Goal: Transaction & Acquisition: Purchase product/service

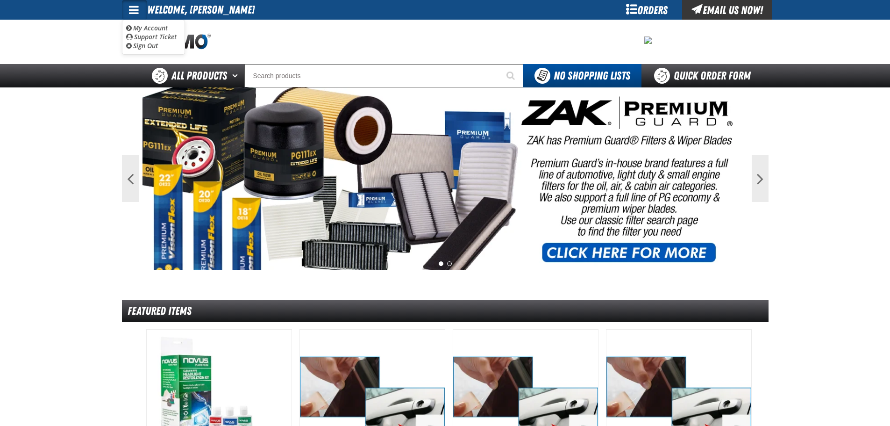
click at [145, 21] on ul "My Account My Account Support Ticket Support Ticket Sign Out Sign Out" at bounding box center [153, 37] width 63 height 35
click at [134, 10] on span at bounding box center [134, 9] width 10 height 11
click at [137, 25] on link "My Account My Account" at bounding box center [147, 27] width 42 height 9
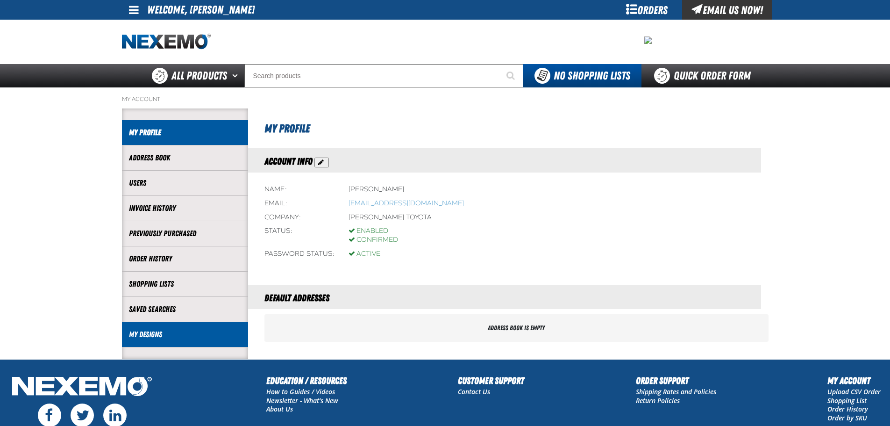
click at [164, 333] on link "My Designs" at bounding box center [185, 334] width 112 height 11
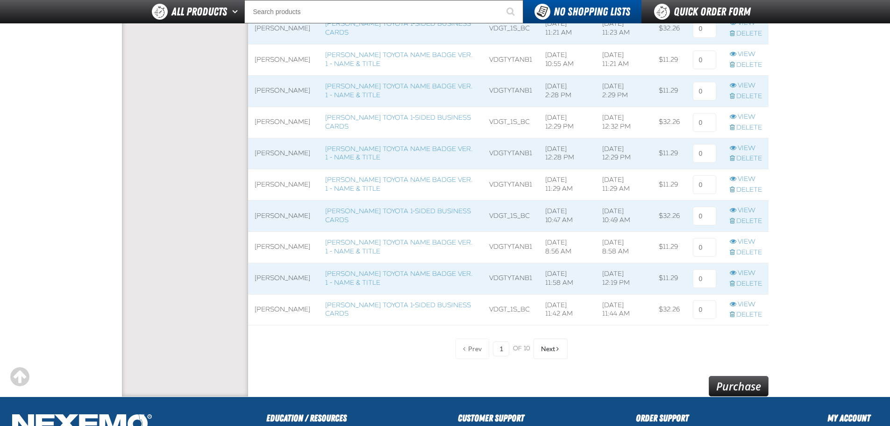
scroll to position [701, 0]
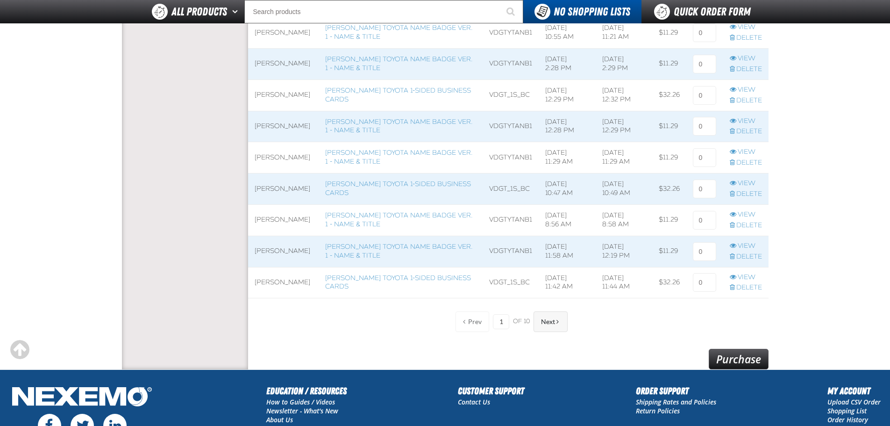
click at [561, 325] on button "Next" at bounding box center [551, 321] width 34 height 21
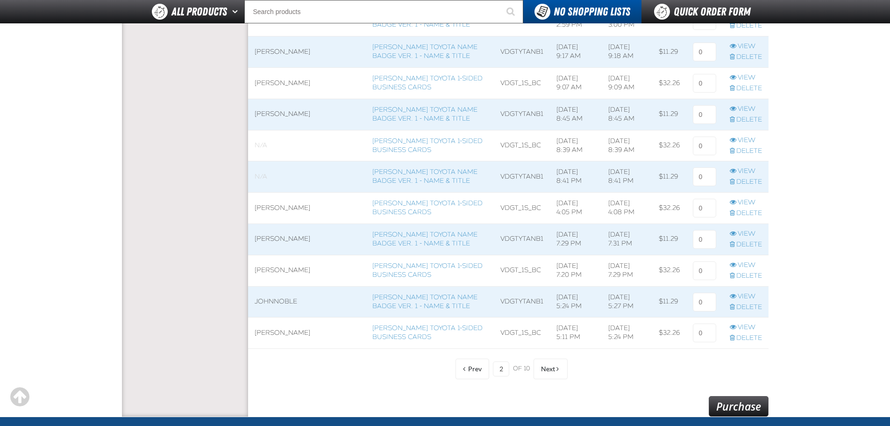
scroll to position [654, 0]
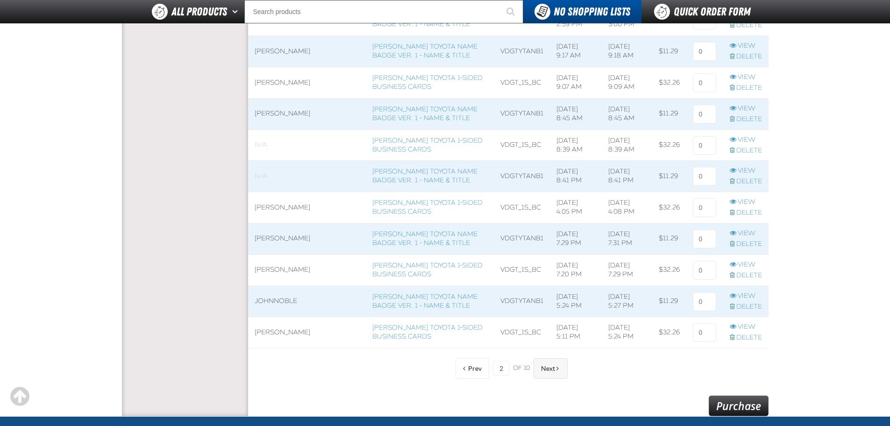
click at [549, 364] on span "Next" at bounding box center [548, 367] width 14 height 7
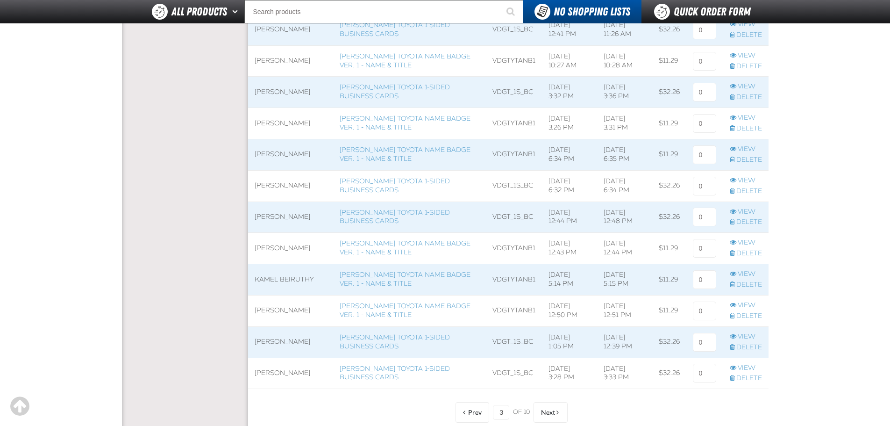
scroll to position [654, 0]
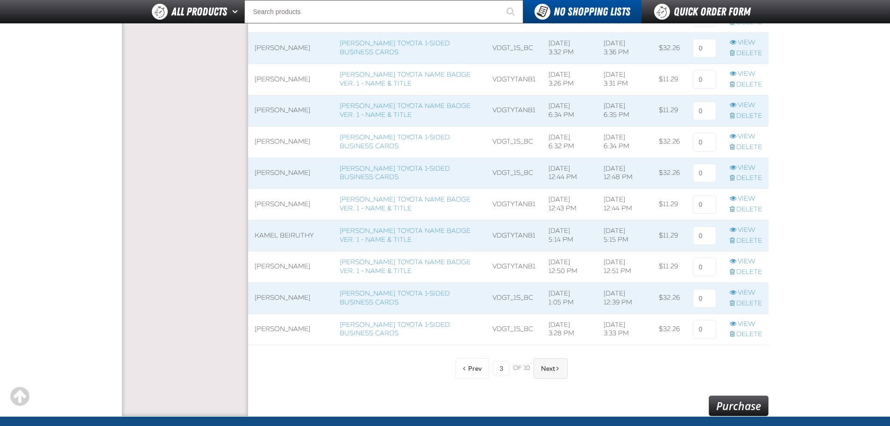
click at [557, 367] on span at bounding box center [558, 368] width 2 height 7
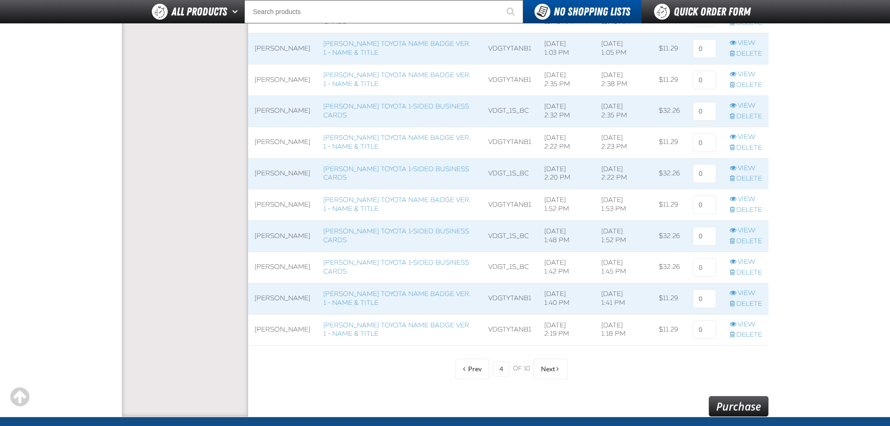
scroll to position [654, 0]
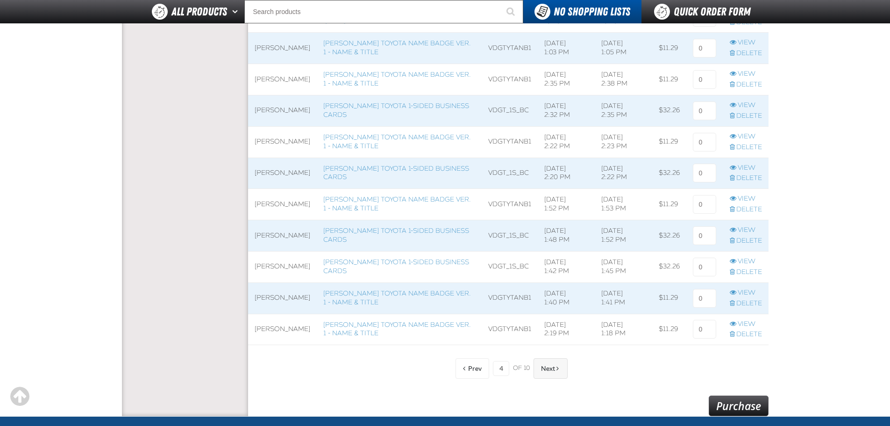
click at [544, 373] on button "Next" at bounding box center [551, 368] width 34 height 21
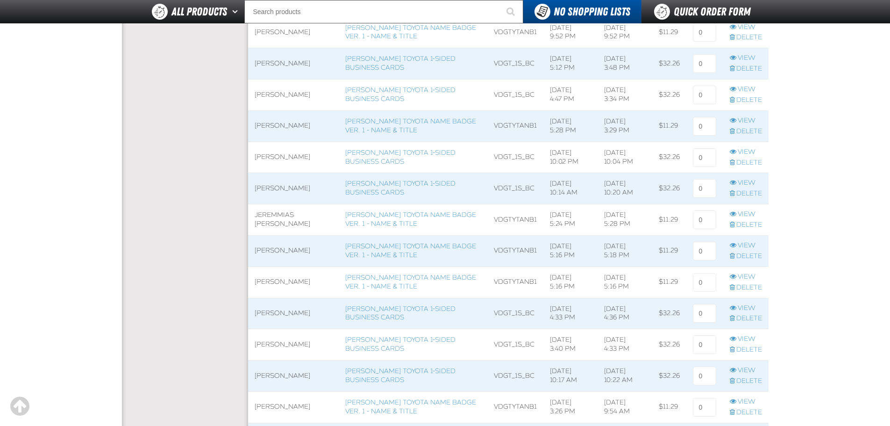
scroll to position [561, 0]
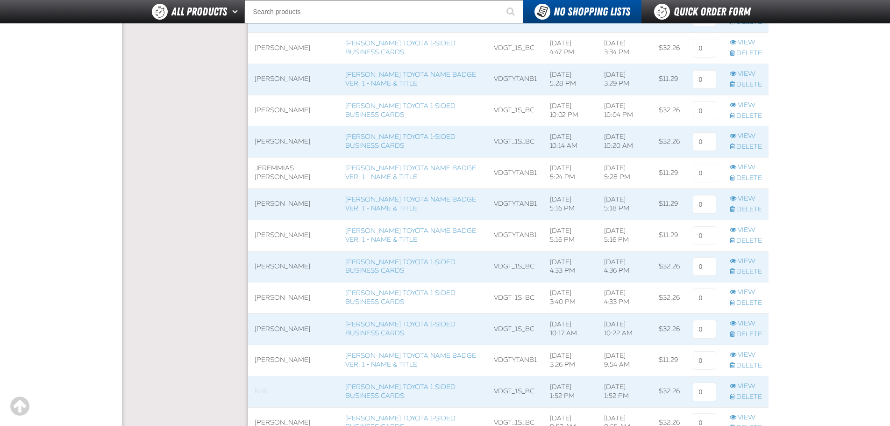
click at [293, 139] on span at bounding box center [293, 141] width 91 height 31
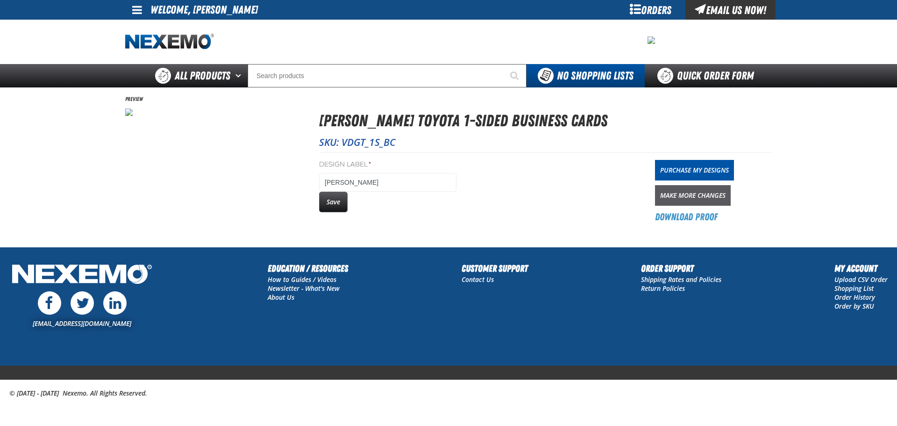
click at [716, 188] on link "Make More Changes" at bounding box center [693, 195] width 76 height 21
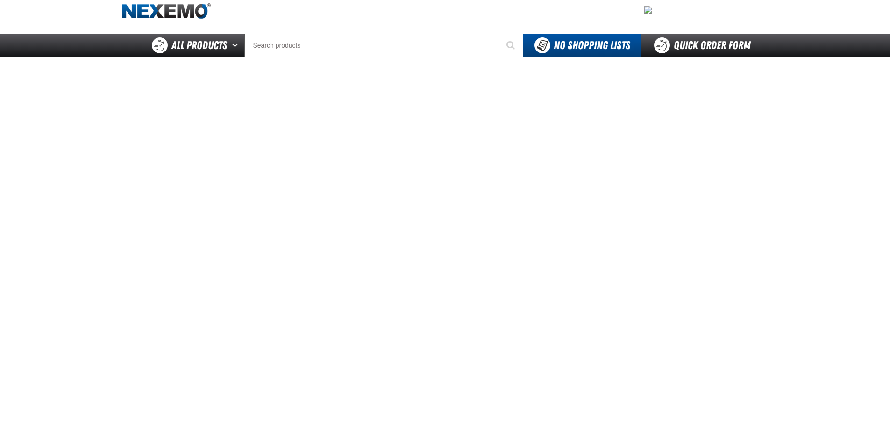
scroll to position [47, 0]
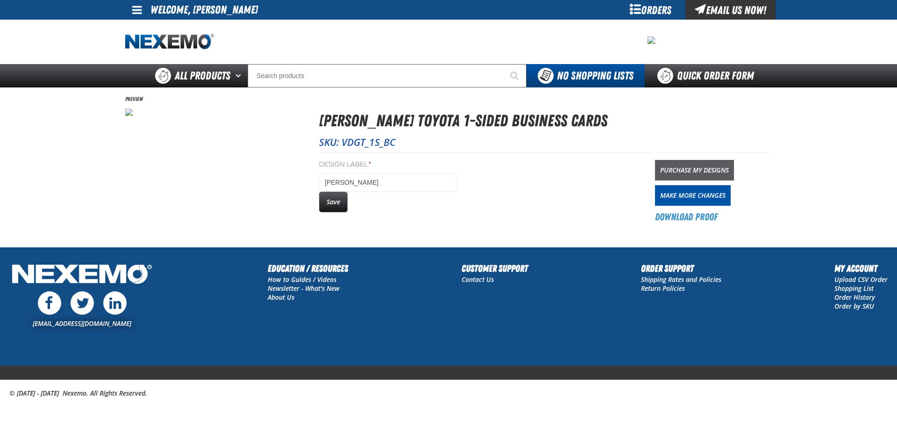
click at [721, 160] on link "Purchase My Designs" at bounding box center [694, 170] width 79 height 21
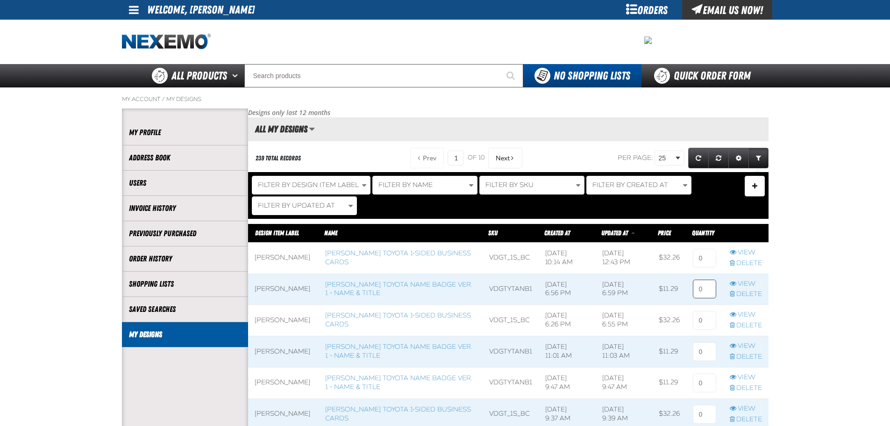
scroll to position [0, 0]
click at [702, 256] on input at bounding box center [704, 258] width 23 height 19
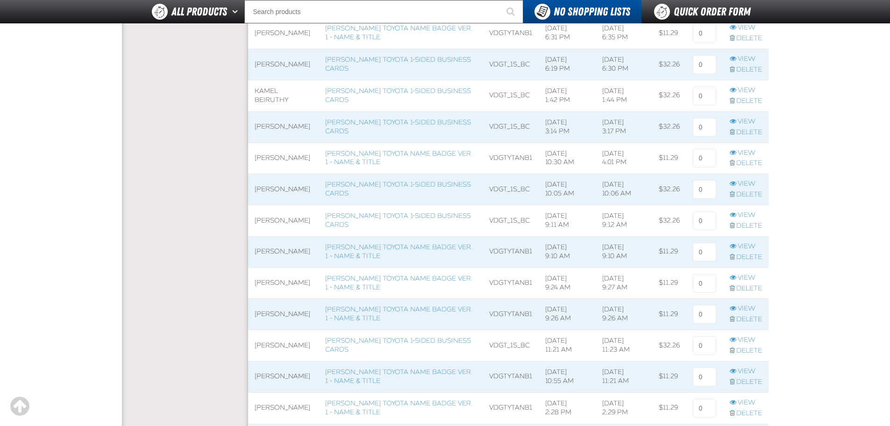
scroll to position [654, 0]
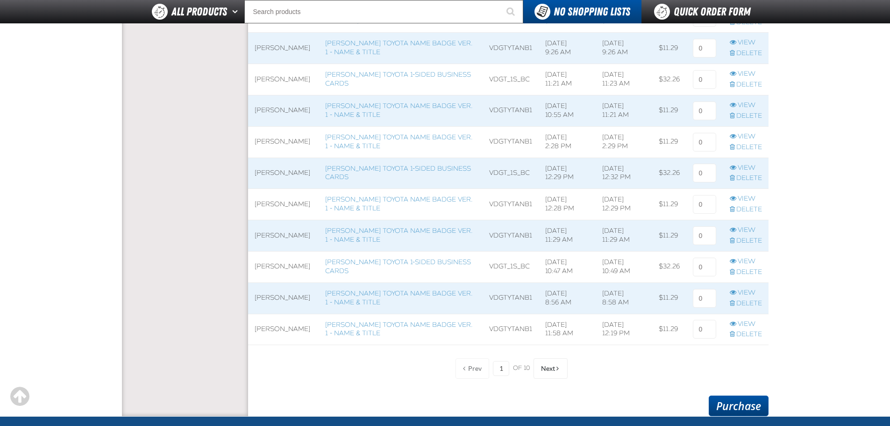
type input "1"
click at [752, 403] on link "Purchase" at bounding box center [739, 405] width 60 height 21
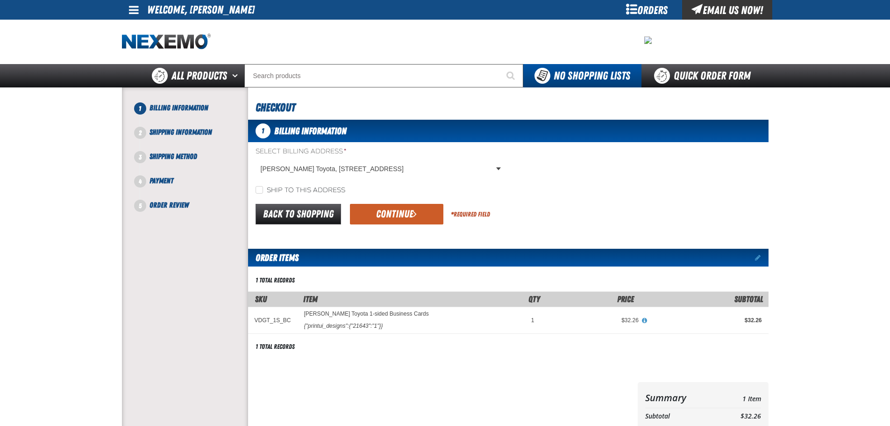
click at [305, 193] on label "Ship to this address" at bounding box center [301, 190] width 90 height 9
click at [263, 193] on input "Ship to this address" at bounding box center [259, 189] width 7 height 7
checkbox input "true"
click at [393, 215] on button "Continue" at bounding box center [396, 214] width 93 height 21
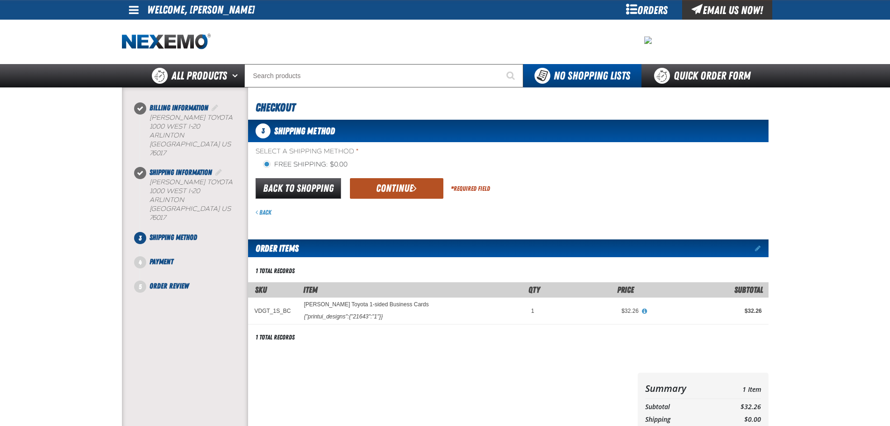
click at [393, 186] on button "Continue" at bounding box center [396, 188] width 93 height 21
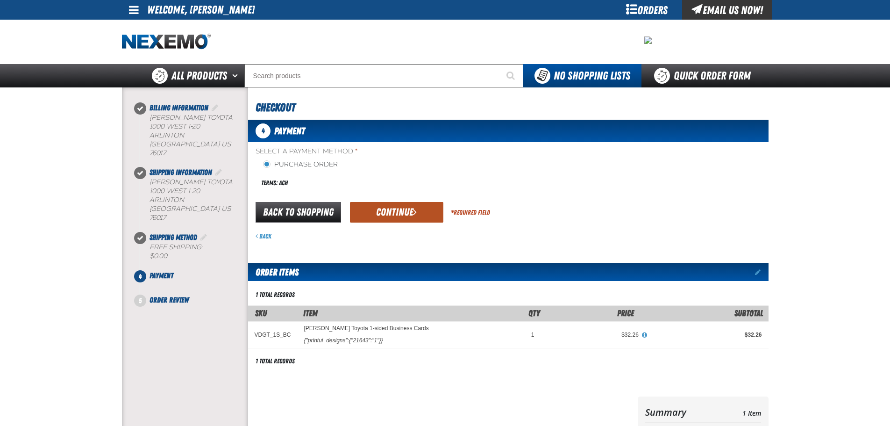
click at [423, 209] on button "Continue" at bounding box center [396, 212] width 93 height 21
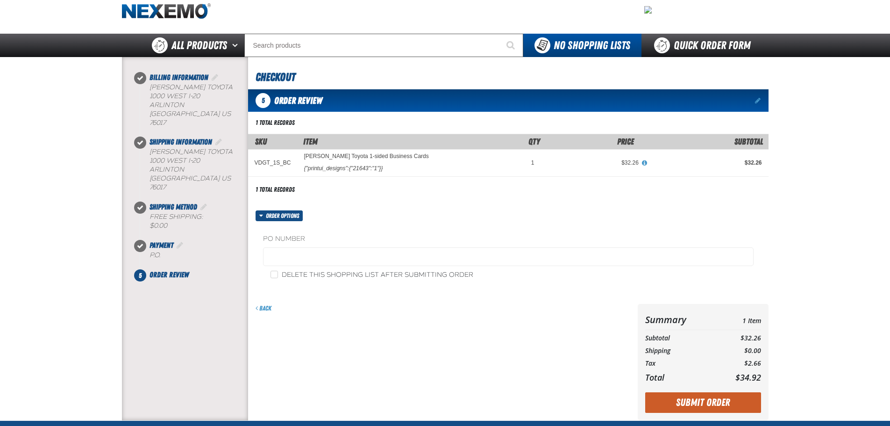
scroll to position [47, 0]
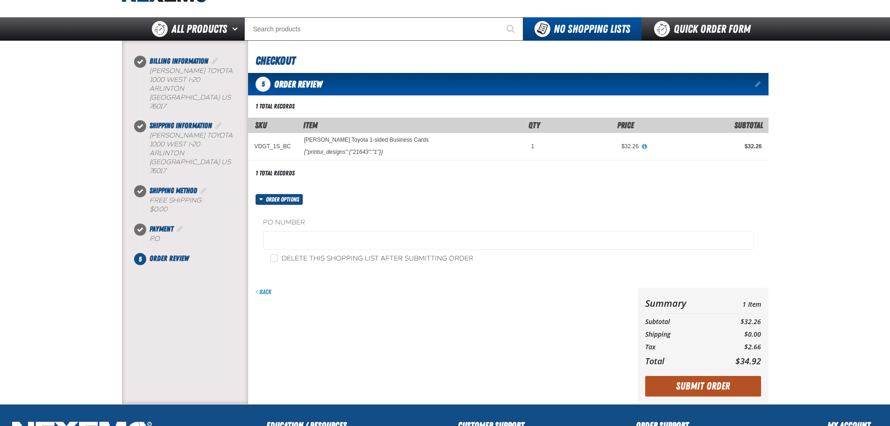
click at [710, 382] on button "Submit Order" at bounding box center [703, 386] width 116 height 21
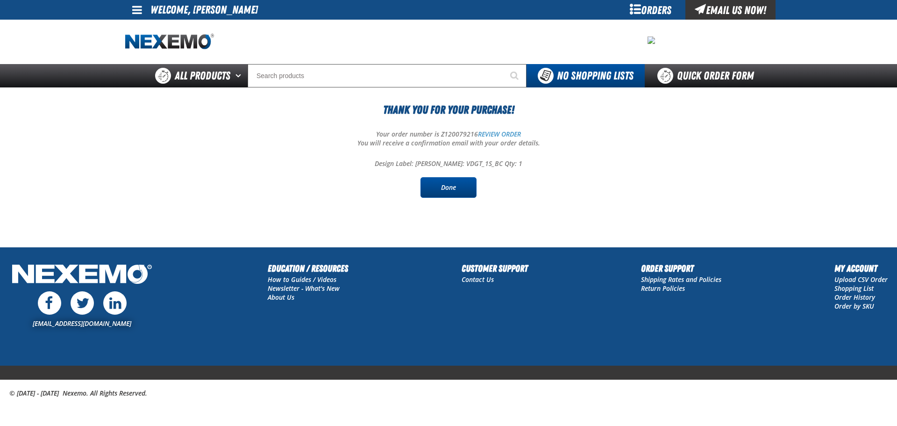
click at [431, 191] on link "Done" at bounding box center [449, 187] width 56 height 21
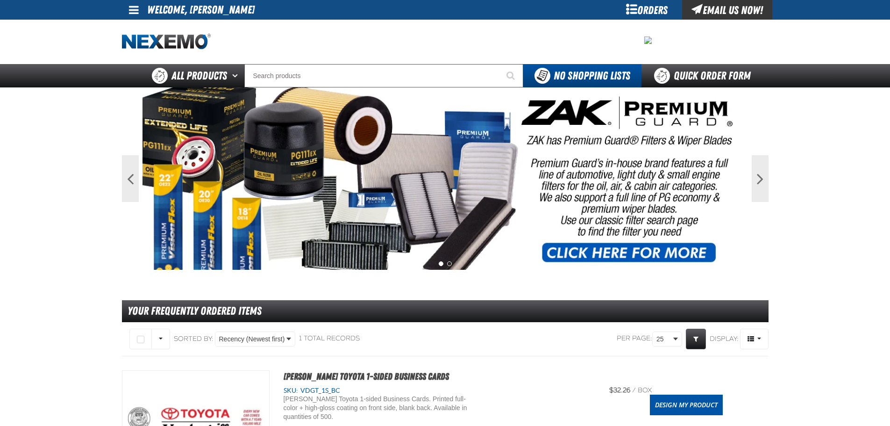
click at [136, 9] on span at bounding box center [134, 9] width 10 height 11
click at [139, 27] on link "My Account My Account" at bounding box center [147, 27] width 42 height 9
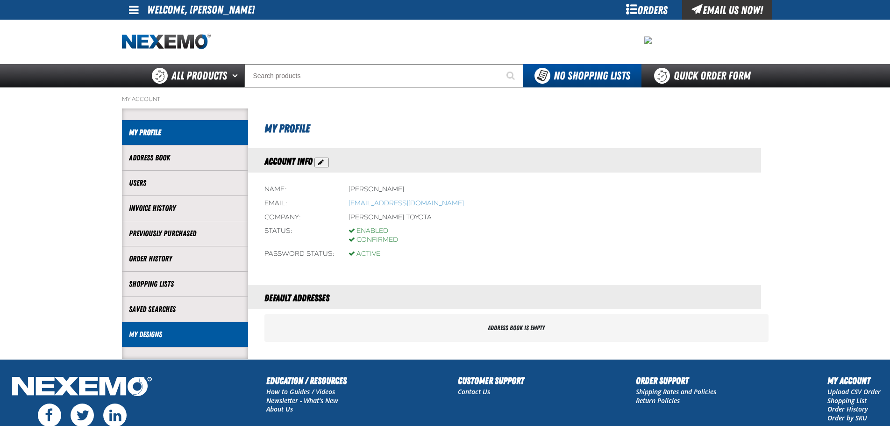
click at [150, 325] on li "My Designs" at bounding box center [185, 334] width 126 height 25
click at [149, 330] on link "My Designs" at bounding box center [185, 334] width 112 height 11
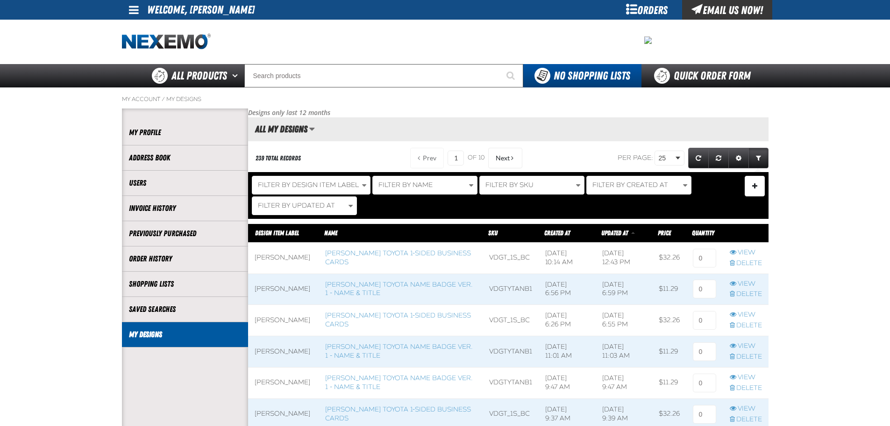
scroll to position [0, 0]
click at [338, 189] on button "Filter By Design Item Label" at bounding box center [311, 185] width 119 height 19
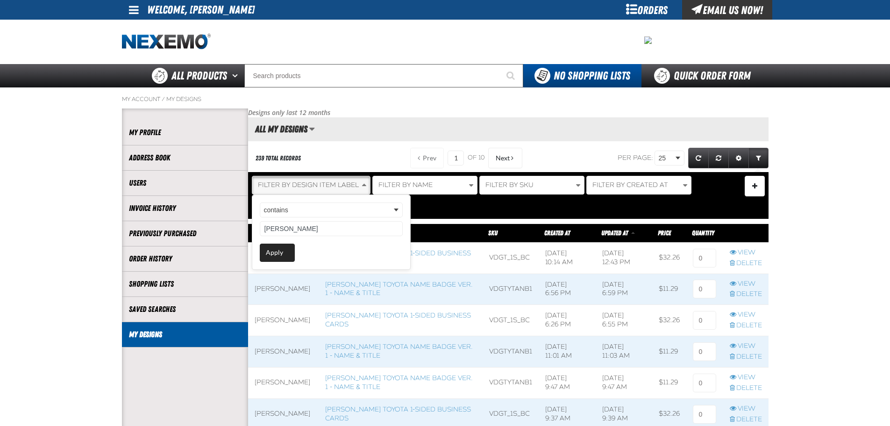
type input "[PERSON_NAME]"
click at [289, 250] on button "Apply" at bounding box center [277, 252] width 35 height 18
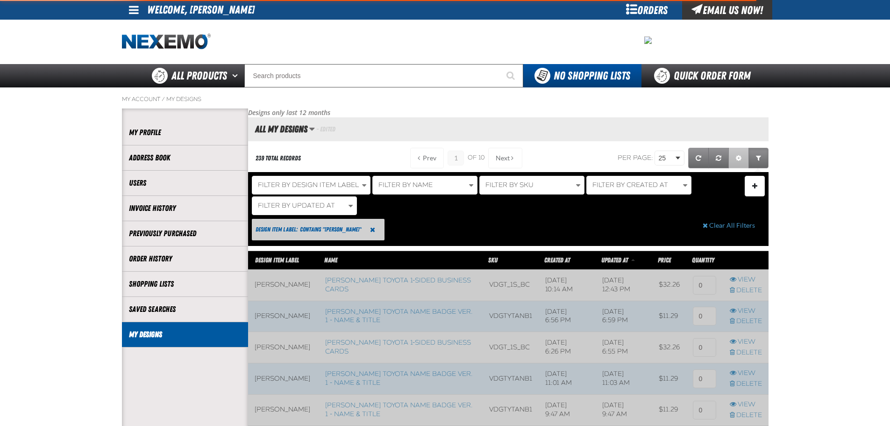
scroll to position [88, 521]
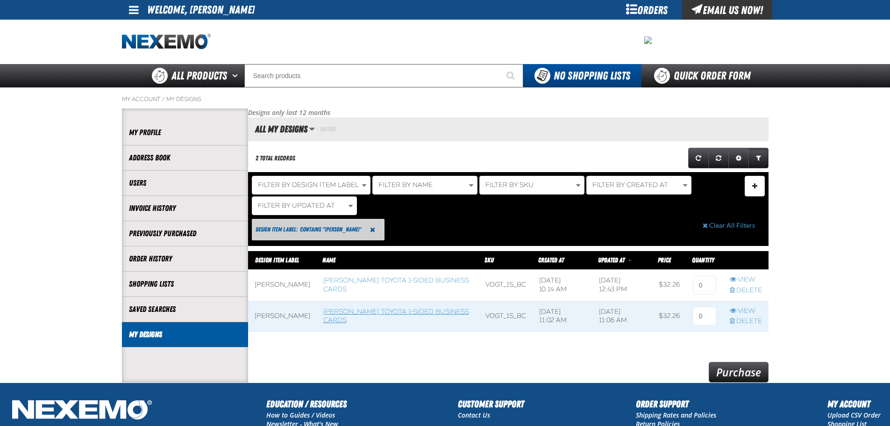
click at [337, 314] on link "[PERSON_NAME] Toyota 1-sided Business Cards" at bounding box center [396, 315] width 146 height 17
click at [269, 312] on span at bounding box center [282, 316] width 69 height 31
click at [262, 286] on span at bounding box center [282, 285] width 69 height 31
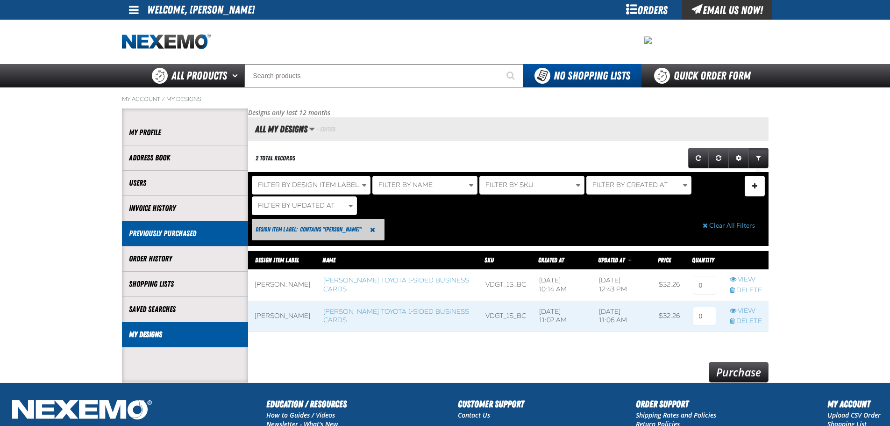
scroll to position [0, 0]
click at [136, 13] on span at bounding box center [134, 9] width 10 height 11
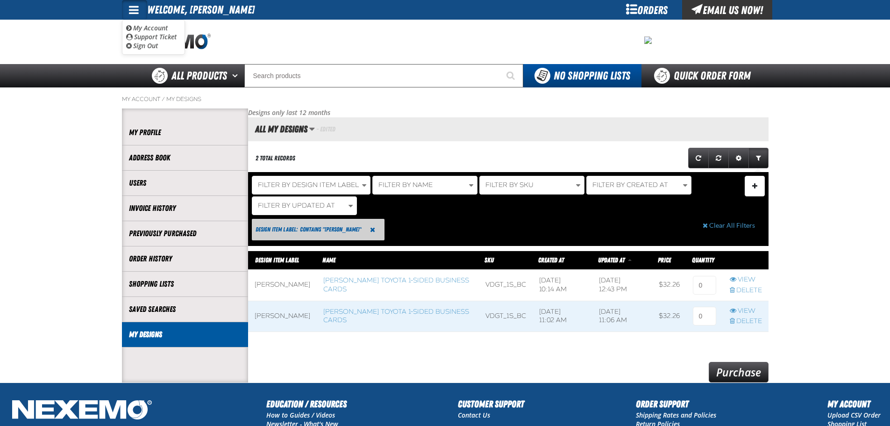
click at [150, 22] on ul "My Account My Account Support Ticket Support Ticket Sign Out Sign Out" at bounding box center [153, 37] width 63 height 35
click at [123, 4] on link at bounding box center [134, 10] width 25 height 20
click at [144, 24] on link "My Account My Account" at bounding box center [147, 27] width 42 height 9
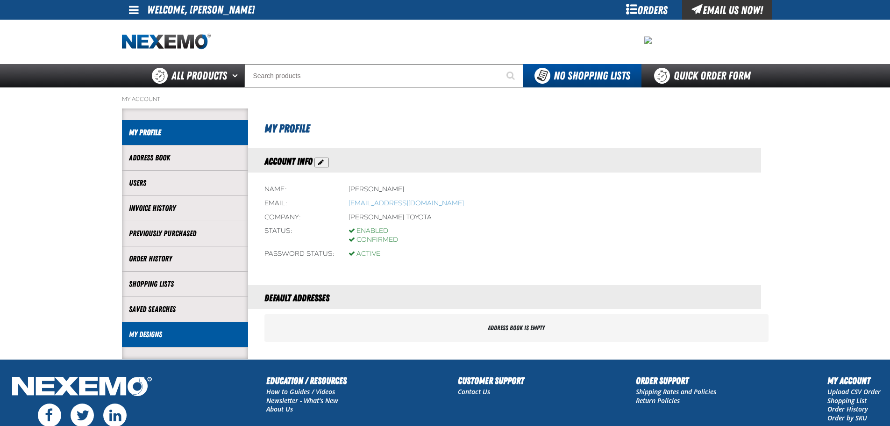
click at [150, 329] on link "My Designs" at bounding box center [185, 334] width 112 height 11
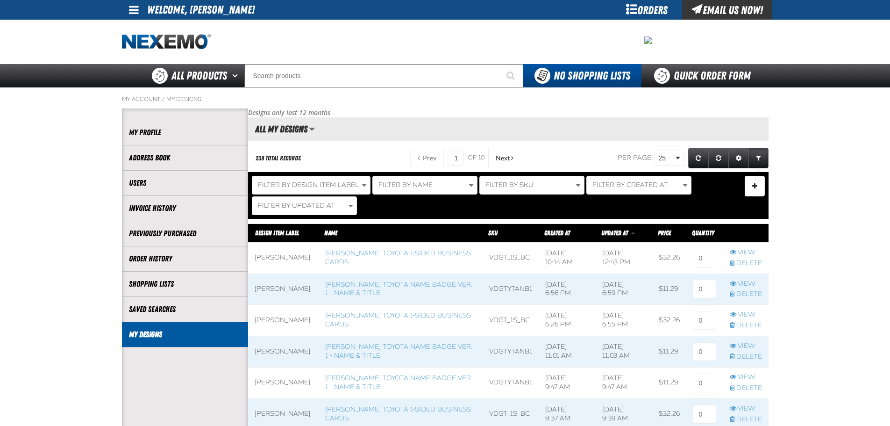
scroll to position [0, 0]
click at [272, 255] on span at bounding box center [283, 258] width 71 height 31
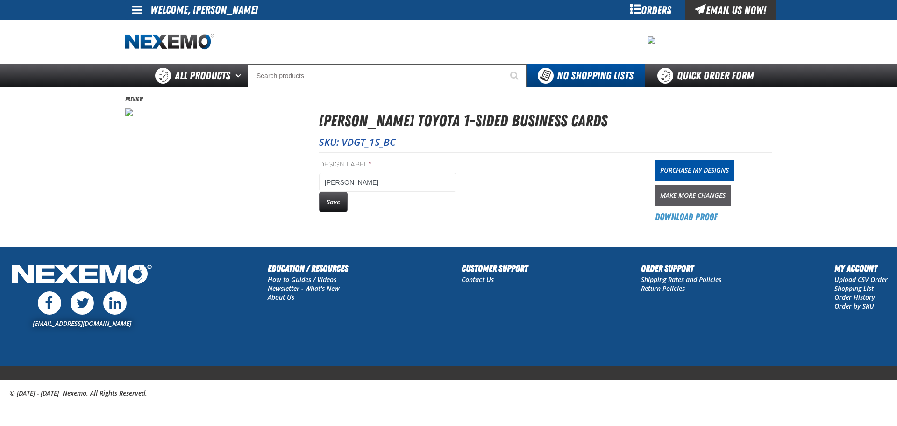
click at [674, 199] on link "Make More Changes" at bounding box center [693, 195] width 76 height 21
click at [343, 202] on button "Save" at bounding box center [333, 202] width 29 height 21
click at [127, 5] on link at bounding box center [137, 10] width 25 height 20
click at [141, 26] on link "My Account My Account" at bounding box center [150, 27] width 42 height 9
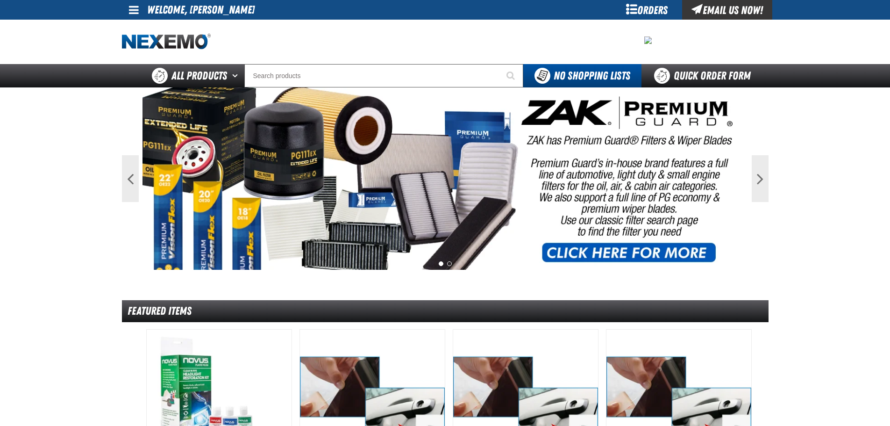
click at [132, 3] on link at bounding box center [134, 10] width 25 height 20
click at [145, 28] on link "My Account My Account" at bounding box center [147, 27] width 42 height 9
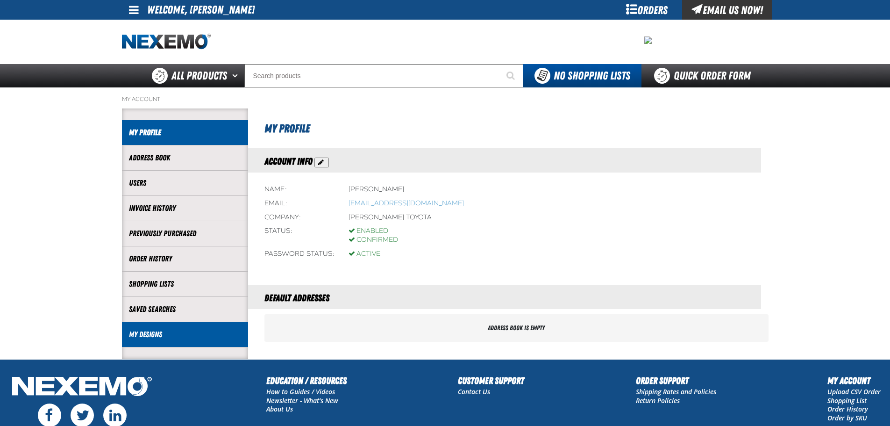
click at [137, 334] on link "My Designs" at bounding box center [185, 334] width 112 height 11
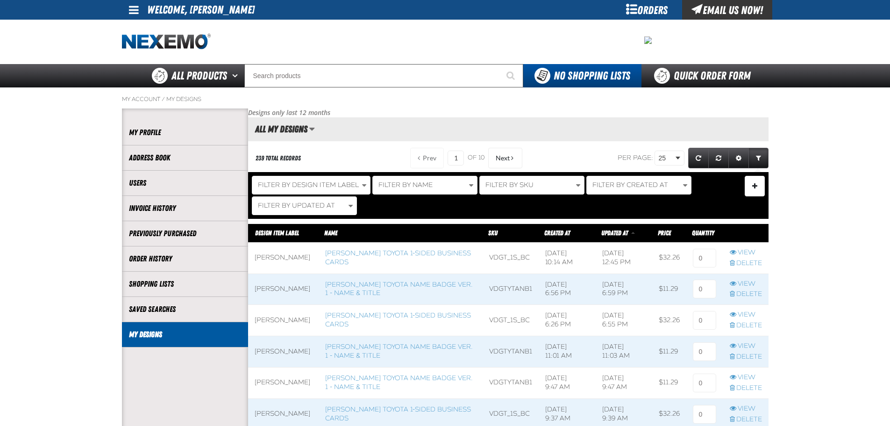
scroll to position [0, 0]
click at [267, 259] on span at bounding box center [283, 258] width 71 height 31
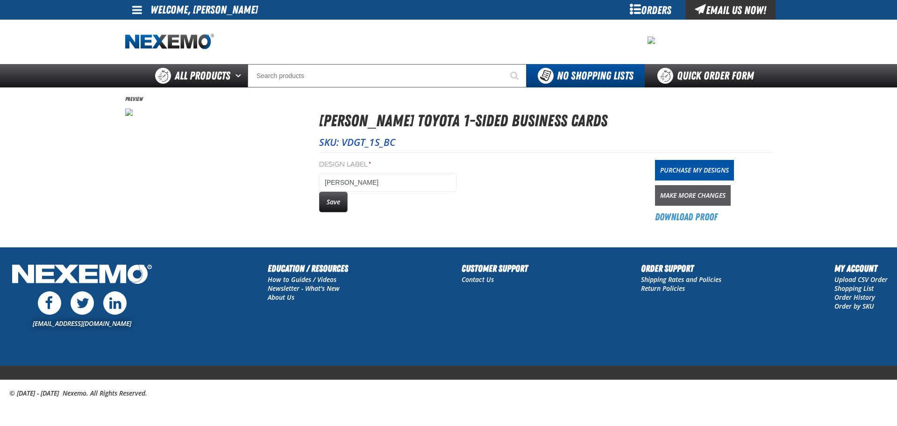
click at [685, 202] on link "Make More Changes" at bounding box center [693, 195] width 76 height 21
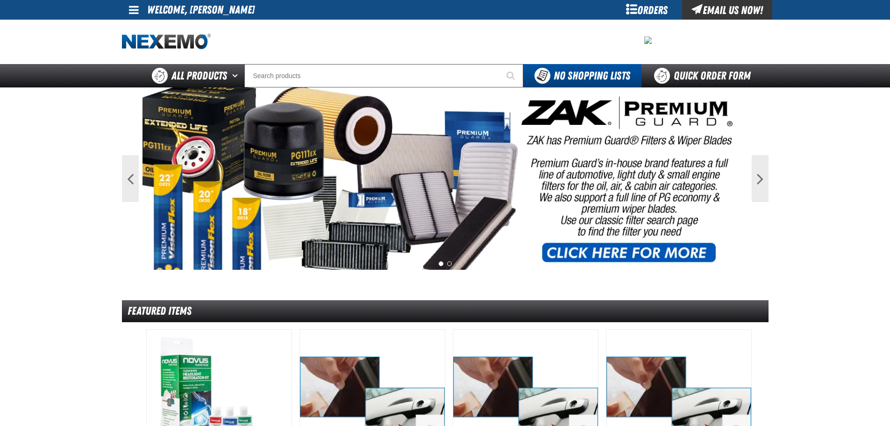
drag, startPoint x: 132, startPoint y: 8, endPoint x: 130, endPoint y: 25, distance: 17.0
click at [132, 8] on span at bounding box center [134, 9] width 10 height 11
click at [134, 29] on link "My Account My Account" at bounding box center [147, 27] width 42 height 9
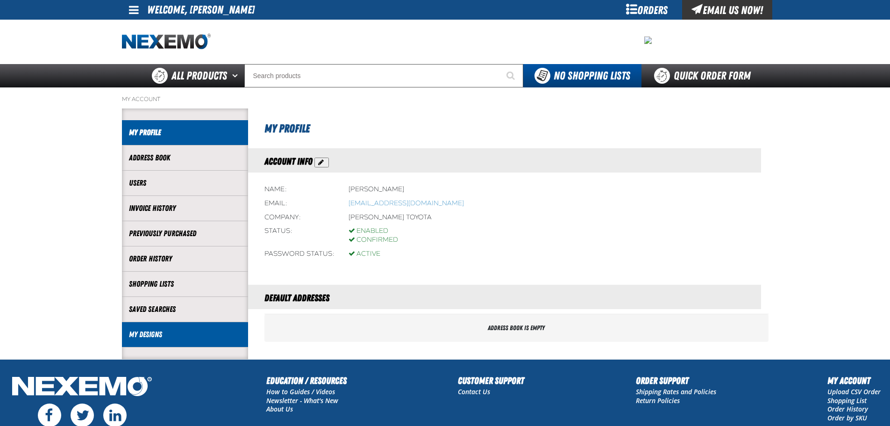
click at [157, 336] on link "My Designs" at bounding box center [185, 334] width 112 height 11
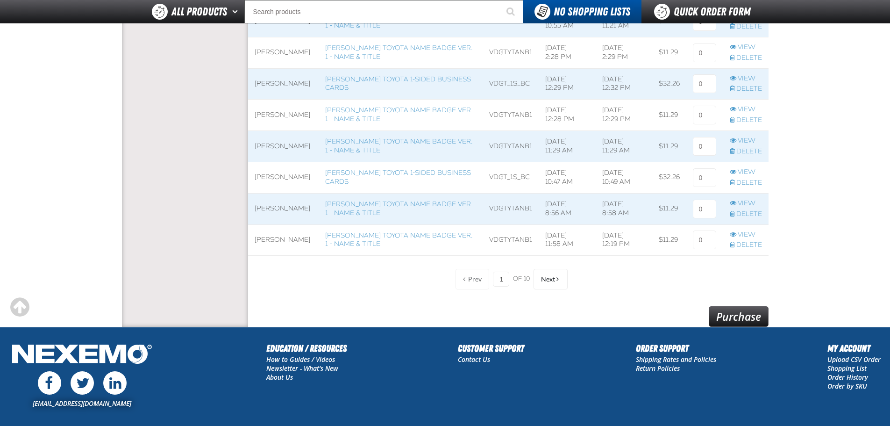
scroll to position [748, 0]
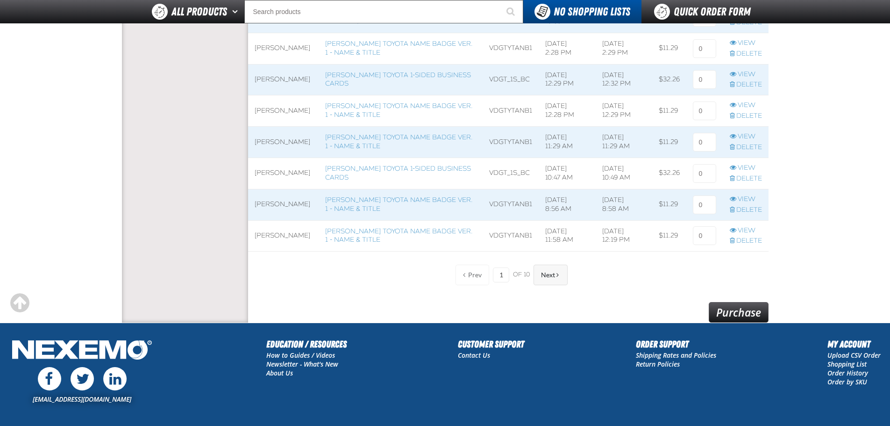
click at [550, 279] on button "Next" at bounding box center [551, 274] width 34 height 21
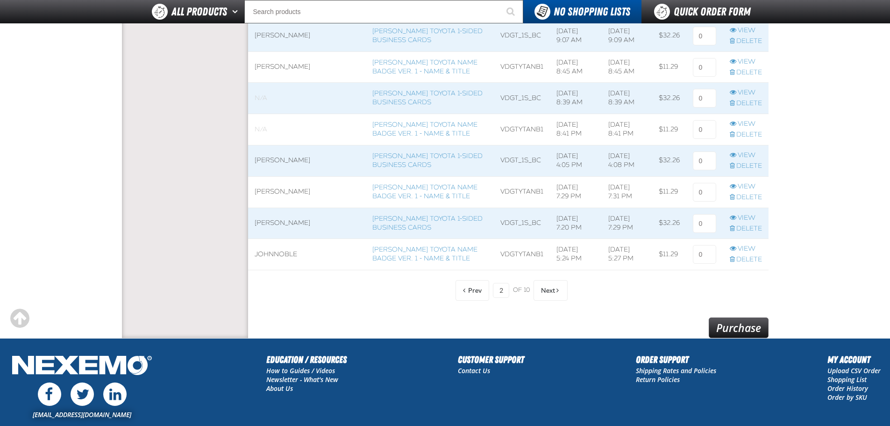
scroll to position [730, 0]
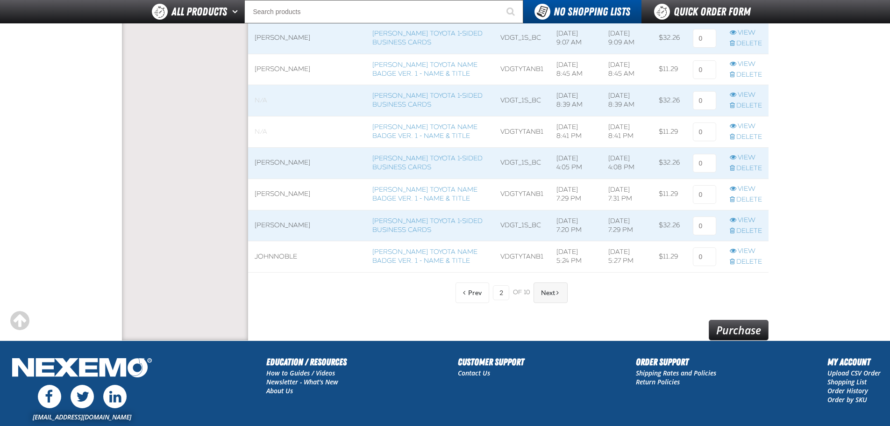
click at [554, 296] on span "Next" at bounding box center [548, 292] width 14 height 7
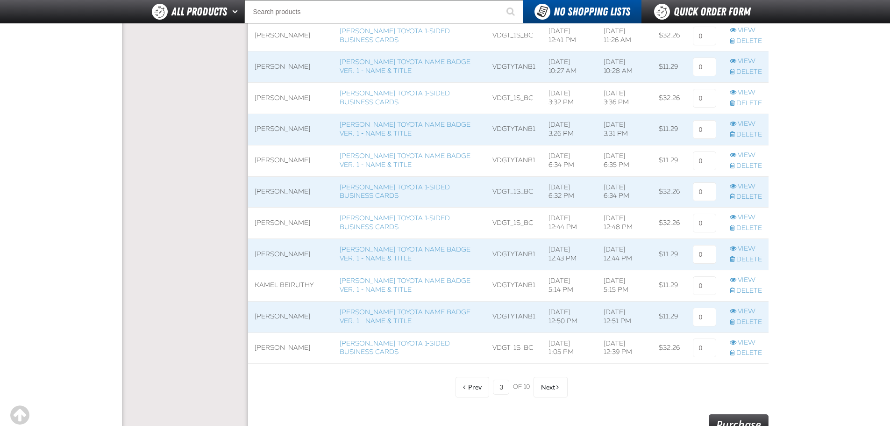
scroll to position [654, 0]
